Goal: Task Accomplishment & Management: Manage account settings

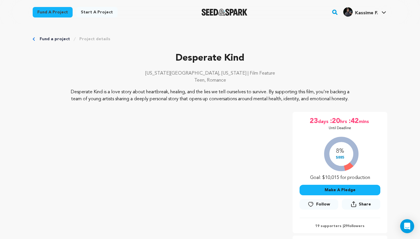
click at [182, 52] on p "Desperate Kind" at bounding box center [210, 58] width 355 height 14
click at [35, 39] on div "Fund a project Project details" at bounding box center [210, 39] width 355 height 6
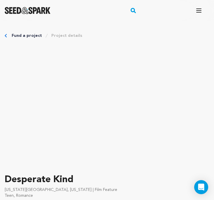
click at [196, 11] on icon "button" at bounding box center [198, 10] width 7 height 7
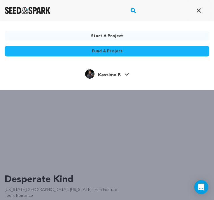
click at [124, 73] on link "Kassime F. Kassime F." at bounding box center [107, 73] width 44 height 11
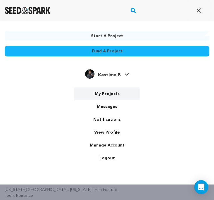
click at [110, 95] on link "My Projects" at bounding box center [106, 93] width 65 height 13
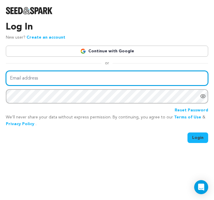
type input "fkassime@yahoo.com"
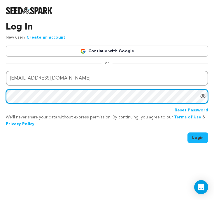
click at [198, 137] on button "Login" at bounding box center [198, 137] width 21 height 11
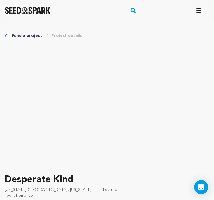
click at [197, 14] on icon "button" at bounding box center [198, 10] width 7 height 7
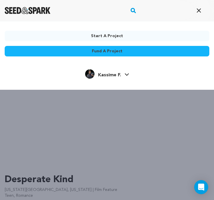
click at [124, 76] on link "Kassime F. Kassime F." at bounding box center [107, 73] width 44 height 11
click at [115, 75] on span "Kassime F." at bounding box center [109, 75] width 23 height 5
click at [120, 74] on span "Kassime F." at bounding box center [109, 75] width 23 height 5
click at [117, 75] on span "Kassime F." at bounding box center [109, 75] width 23 height 5
click at [113, 76] on span "Kassime F." at bounding box center [109, 75] width 23 height 5
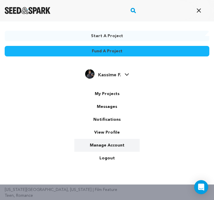
click at [114, 149] on link "Manage Account" at bounding box center [106, 145] width 65 height 13
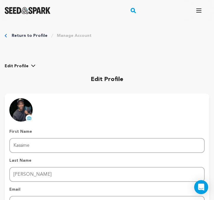
click at [198, 9] on icon "button" at bounding box center [199, 11] width 5 height 4
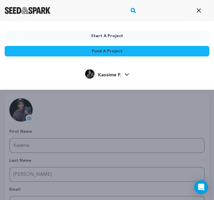
click at [118, 73] on span "Kassime F." at bounding box center [109, 75] width 23 height 5
click at [118, 76] on span "Kassime F." at bounding box center [109, 75] width 23 height 5
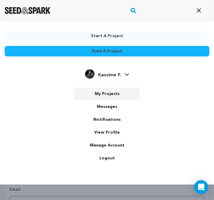
click at [111, 94] on link "My Projects" at bounding box center [106, 93] width 65 height 13
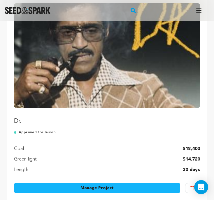
scroll to position [106, 0]
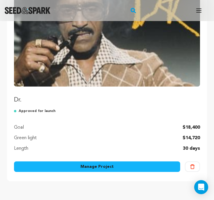
click at [120, 165] on link "Manage Project" at bounding box center [97, 166] width 166 height 11
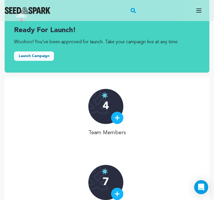
scroll to position [12, 0]
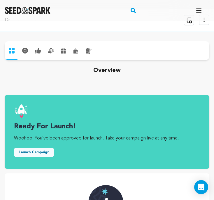
click at [88, 51] on icon at bounding box center [87, 51] width 3 height 4
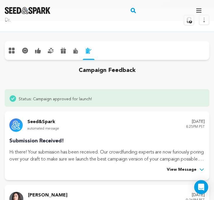
click at [53, 49] on icon at bounding box center [51, 51] width 6 height 6
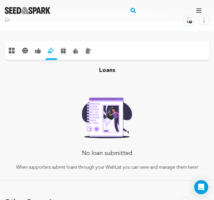
click at [60, 51] on div "rewards" at bounding box center [63, 50] width 13 height 8
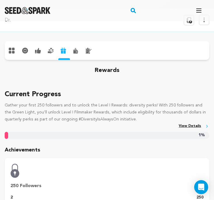
click at [43, 53] on div "supporters" at bounding box center [38, 51] width 13 height 8
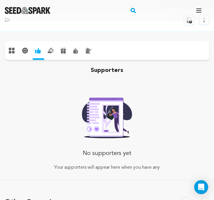
click at [48, 54] on div "loans" at bounding box center [50, 51] width 13 height 8
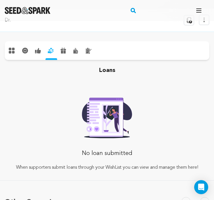
click at [22, 52] on icon at bounding box center [25, 51] width 6 height 6
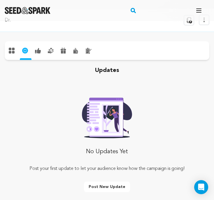
click at [13, 50] on icon at bounding box center [11, 50] width 7 height 7
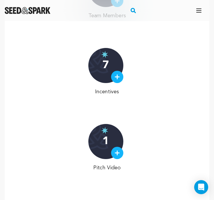
scroll to position [2, 0]
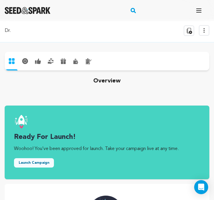
click at [50, 62] on icon at bounding box center [51, 63] width 6 height 2
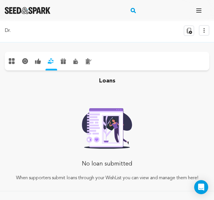
click at [62, 62] on icon at bounding box center [62, 62] width 2 height 3
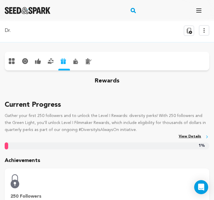
click at [204, 29] on icon at bounding box center [204, 30] width 7 height 7
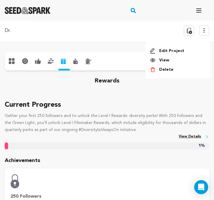
click at [170, 50] on link "Edit Project" at bounding box center [178, 51] width 56 height 6
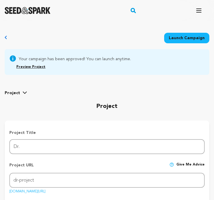
click at [20, 57] on span "Your campaign has been approved! You can launch anytime." at bounding box center [75, 58] width 112 height 7
click at [18, 88] on div "project story team social media video & images campaign incentives wishlist" at bounding box center [107, 97] width 205 height 27
click at [18, 93] on span "Project" at bounding box center [12, 93] width 15 height 6
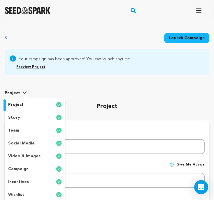
click at [38, 134] on div "team" at bounding box center [35, 130] width 61 height 13
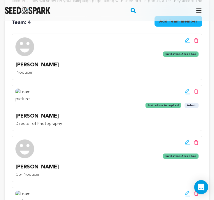
scroll to position [129, 0]
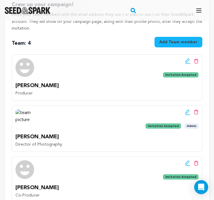
click at [186, 62] on icon at bounding box center [187, 61] width 5 height 6
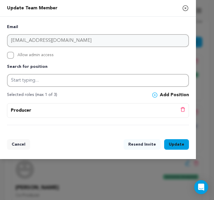
click at [11, 56] on input "Allow admin access" at bounding box center [10, 55] width 7 height 7
checkbox input "true"
click at [175, 142] on button "Update Team Member" at bounding box center [176, 144] width 25 height 11
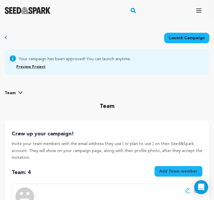
scroll to position [0, 0]
click at [197, 12] on icon "button" at bounding box center [199, 11] width 5 height 4
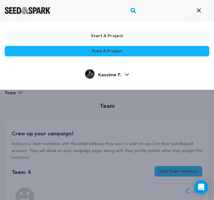
click at [121, 73] on link "Kassime F. Kassime F." at bounding box center [107, 73] width 44 height 11
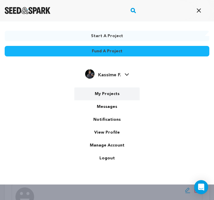
click at [111, 95] on link "My Projects" at bounding box center [106, 93] width 65 height 13
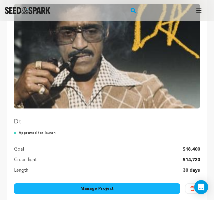
scroll to position [117, 0]
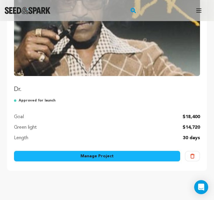
click at [116, 157] on link "Manage Project" at bounding box center [97, 156] width 166 height 11
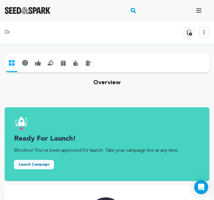
click at [201, 34] on icon at bounding box center [204, 32] width 7 height 7
click at [173, 53] on link "Edit Project" at bounding box center [178, 53] width 56 height 6
click at [198, 12] on icon "button" at bounding box center [199, 11] width 5 height 4
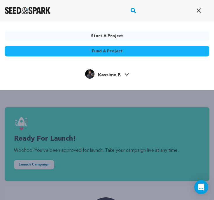
click at [127, 74] on icon at bounding box center [127, 74] width 5 height 3
click at [198, 13] on icon "button" at bounding box center [198, 10] width 7 height 7
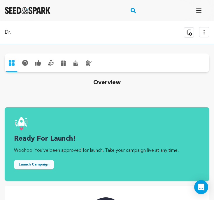
click at [203, 31] on icon at bounding box center [204, 32] width 7 height 7
click at [165, 62] on link "View" at bounding box center [178, 62] width 56 height 6
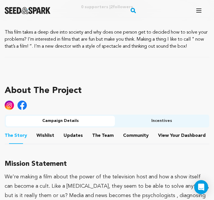
scroll to position [269, 0]
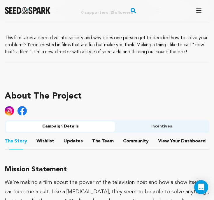
click at [132, 124] on button "Incentives" at bounding box center [161, 126] width 93 height 11
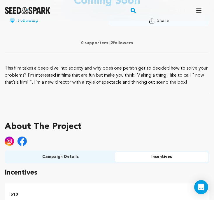
scroll to position [228, 0]
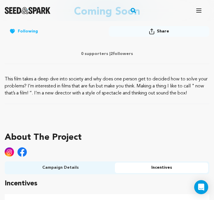
click at [71, 167] on button "Campaign Details" at bounding box center [60, 167] width 109 height 11
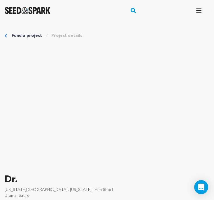
scroll to position [0, 0]
click at [199, 10] on icon "button" at bounding box center [199, 11] width 5 height 4
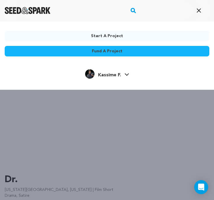
click at [122, 74] on link "Kassime F. Kassime F." at bounding box center [107, 73] width 44 height 11
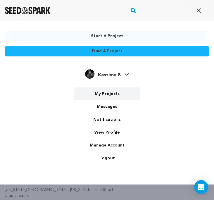
click at [116, 94] on link "My Projects" at bounding box center [106, 93] width 65 height 13
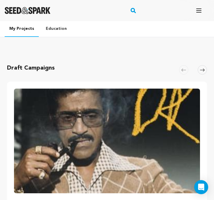
click at [56, 30] on link "Education" at bounding box center [56, 28] width 30 height 15
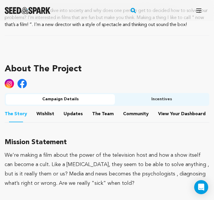
scroll to position [312, 0]
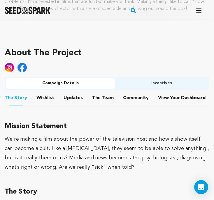
click at [101, 98] on button "The Team" at bounding box center [103, 99] width 14 height 14
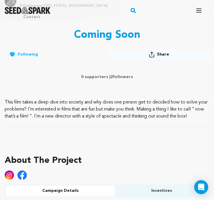
scroll to position [297, 0]
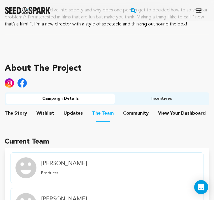
click at [14, 113] on button "The Story" at bounding box center [16, 114] width 14 height 14
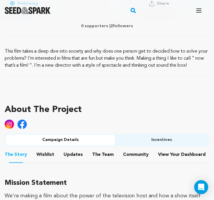
scroll to position [274, 0]
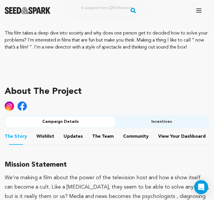
click at [44, 141] on button "Wishlist" at bounding box center [46, 137] width 14 height 14
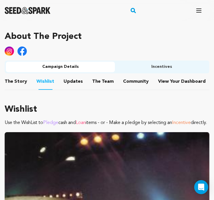
scroll to position [275, 0]
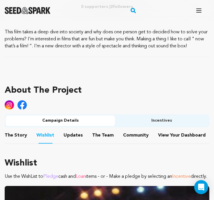
click at [15, 138] on button "The Story" at bounding box center [16, 136] width 14 height 14
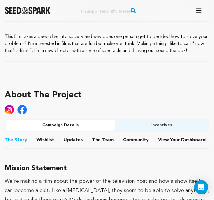
scroll to position [273, 0]
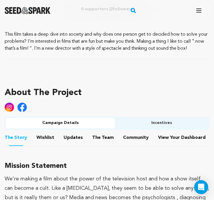
click at [149, 120] on button "Incentives" at bounding box center [161, 123] width 93 height 11
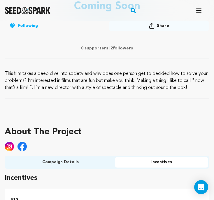
scroll to position [233, 0]
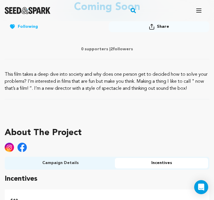
click at [73, 161] on button "Campaign Details" at bounding box center [60, 163] width 109 height 11
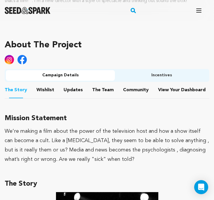
scroll to position [328, 0]
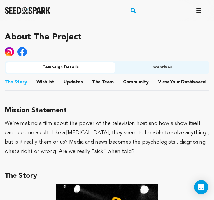
click at [73, 84] on button "Updates" at bounding box center [73, 83] width 14 height 14
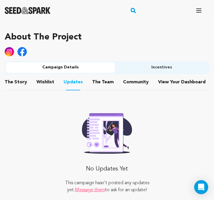
click at [43, 80] on button "Wishlist" at bounding box center [46, 83] width 14 height 14
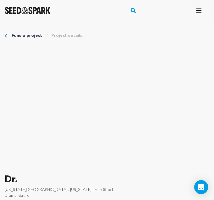
click at [197, 11] on icon "button" at bounding box center [198, 10] width 7 height 7
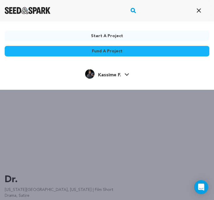
click at [174, 123] on div "Start a project Fund a project Kassime F." at bounding box center [107, 121] width 214 height 200
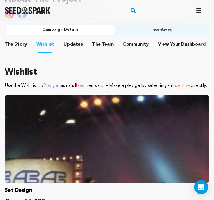
scroll to position [336, 0]
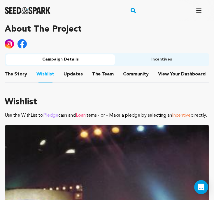
click at [22, 75] on button "The Story" at bounding box center [16, 75] width 14 height 14
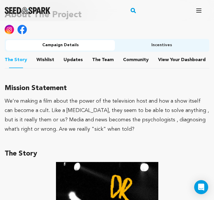
scroll to position [374, 0]
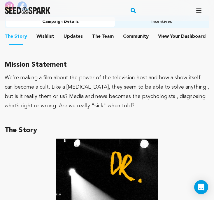
click at [98, 37] on button "The Team" at bounding box center [103, 38] width 14 height 14
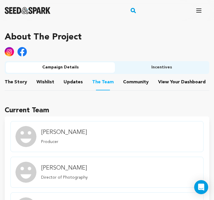
scroll to position [326, 0]
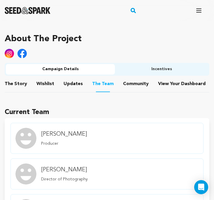
click at [75, 85] on button "Updates" at bounding box center [73, 85] width 14 height 14
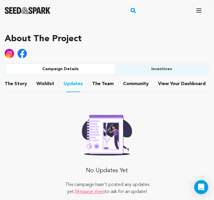
click at [48, 87] on button "Wishlist" at bounding box center [46, 85] width 14 height 14
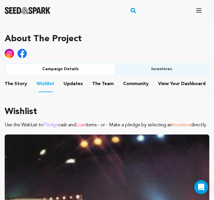
click at [132, 45] on div "About The Project" at bounding box center [107, 46] width 205 height 34
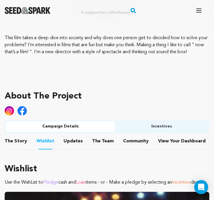
scroll to position [322, 0]
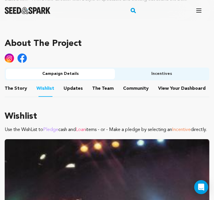
click at [10, 57] on img at bounding box center [9, 57] width 9 height 9
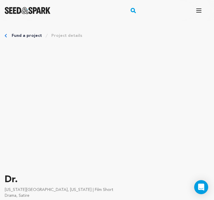
scroll to position [0, 0]
click at [24, 13] on img "Seed&Spark Homepage" at bounding box center [28, 10] width 46 height 7
